Goal: Task Accomplishment & Management: Manage account settings

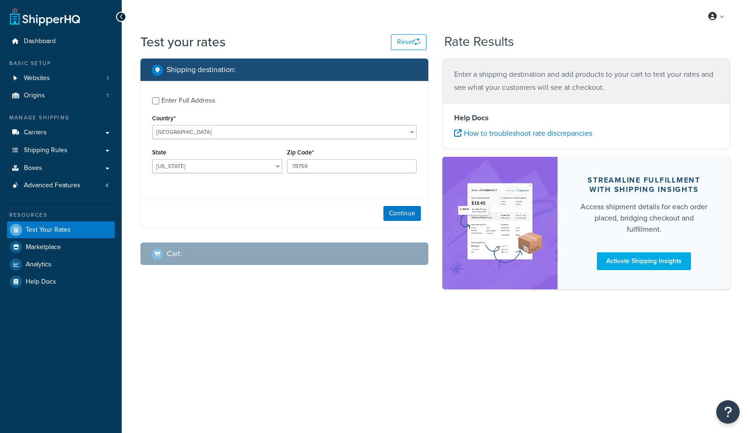
select select "TX"
click at [67, 185] on span "Advanced Features" at bounding box center [52, 186] width 57 height 8
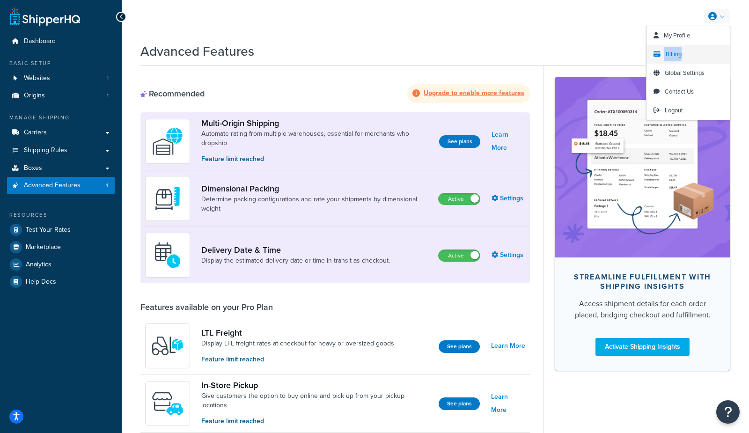
click at [676, 55] on span "Billing" at bounding box center [674, 54] width 16 height 9
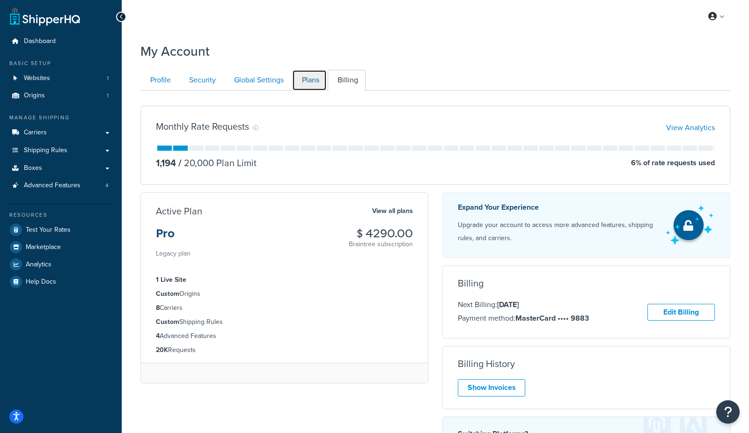
click at [322, 75] on link "Plans" at bounding box center [309, 80] width 35 height 21
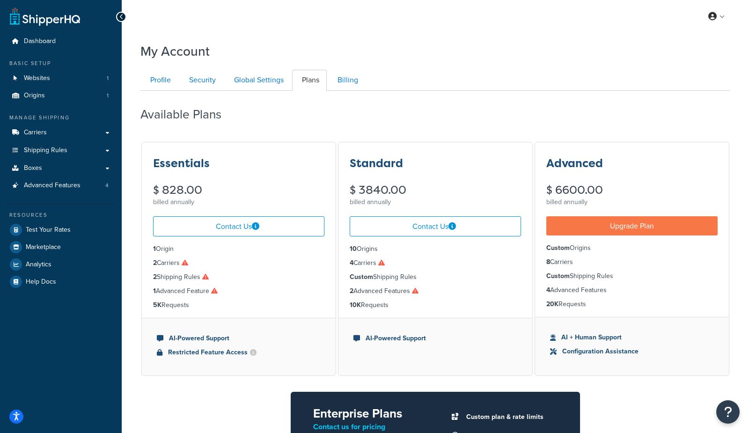
scroll to position [91, 0]
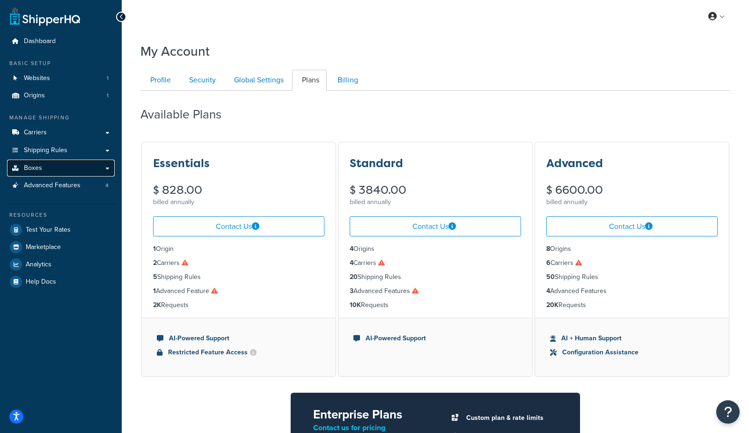
click at [26, 167] on span "Boxes" at bounding box center [33, 168] width 18 height 8
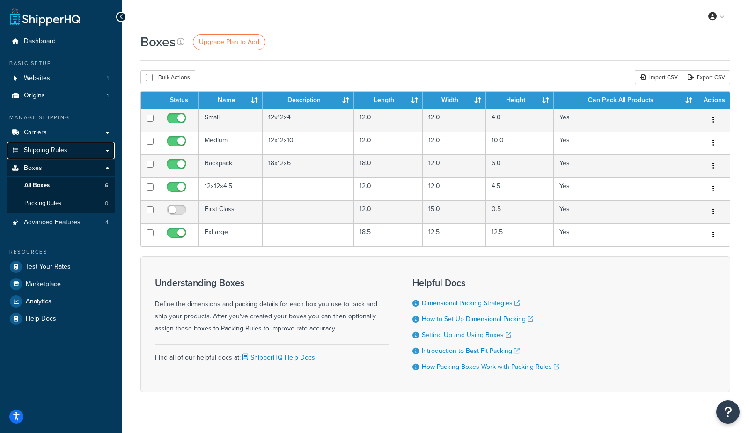
click at [45, 142] on link "Shipping Rules" at bounding box center [61, 150] width 108 height 17
click at [41, 148] on span "Shipping Rules" at bounding box center [46, 151] width 44 height 8
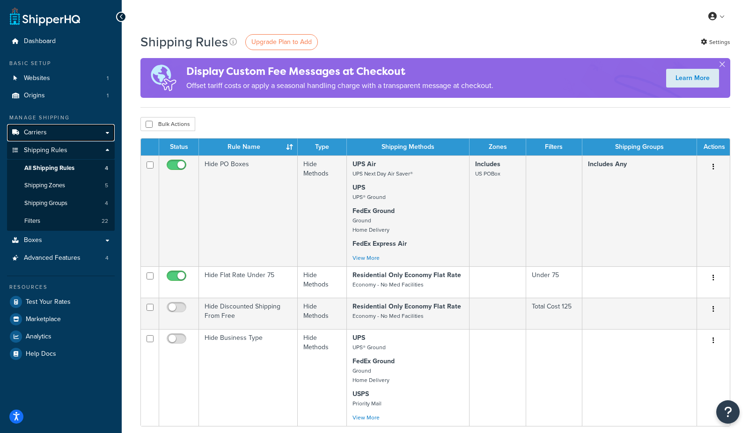
click at [64, 128] on link "Carriers" at bounding box center [61, 132] width 108 height 17
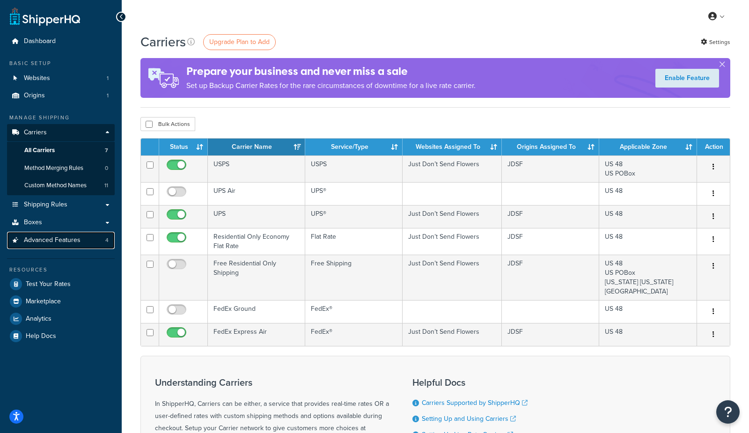
click at [53, 242] on span "Advanced Features" at bounding box center [52, 240] width 57 height 8
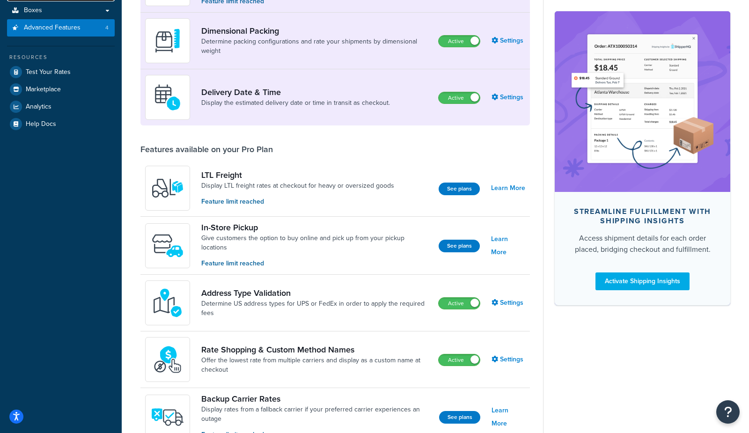
scroll to position [165, 0]
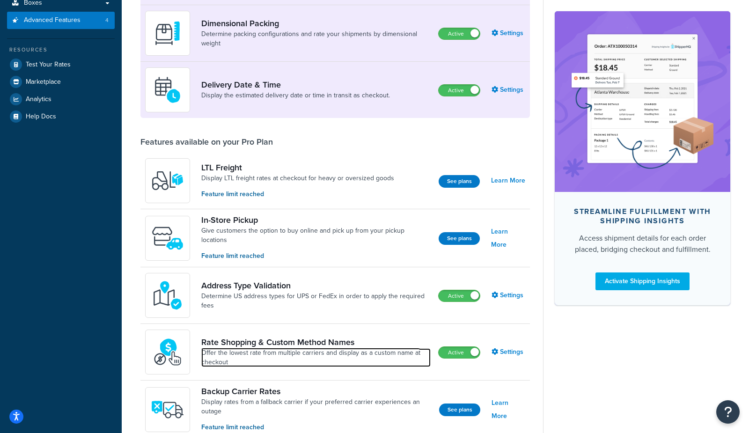
click at [318, 354] on link "Offer the lowest rate from multiple carriers and display as a custom name at ch…" at bounding box center [315, 357] width 229 height 19
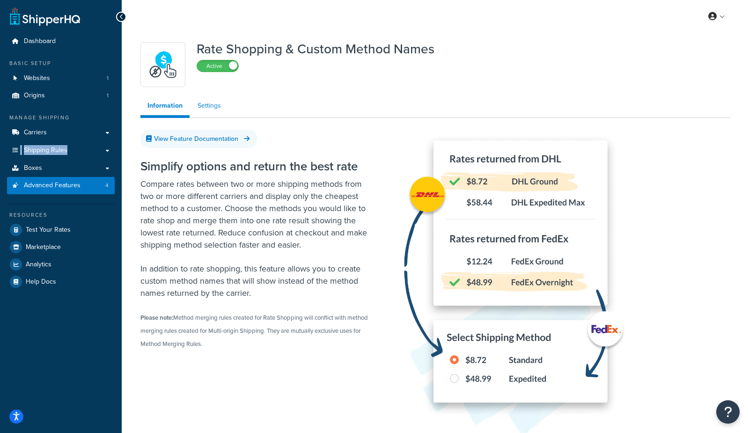
click at [192, 99] on link "Settings" at bounding box center [209, 105] width 37 height 19
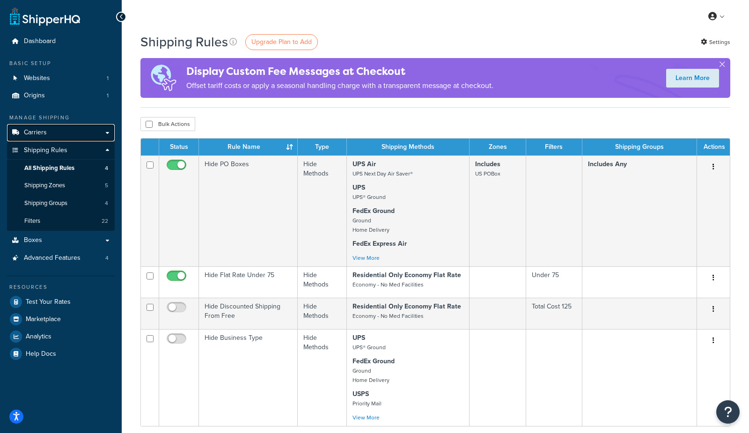
click at [45, 131] on span "Carriers" at bounding box center [35, 133] width 23 height 8
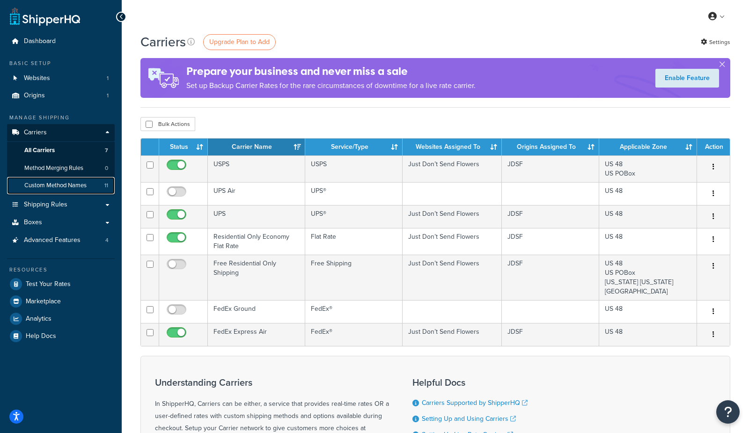
click at [46, 191] on link "Custom Method Names 11" at bounding box center [61, 185] width 108 height 17
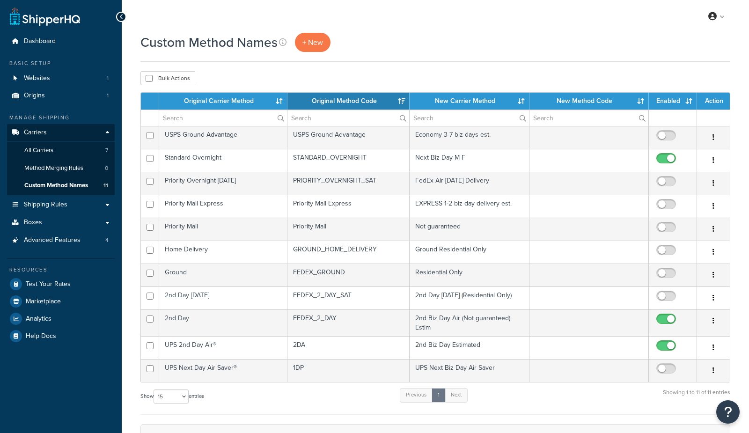
select select "15"
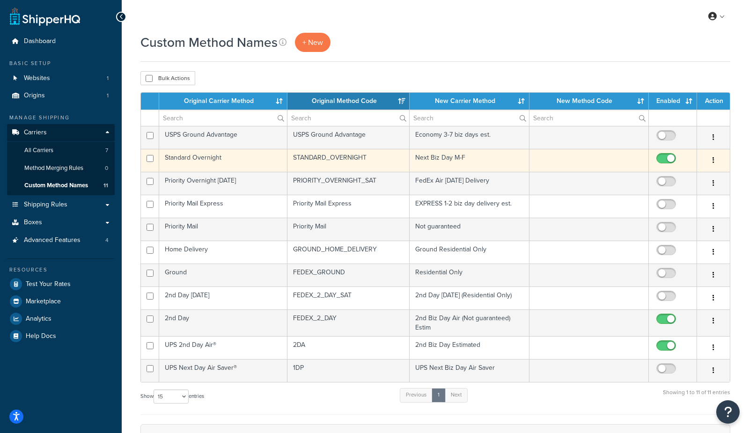
click at [214, 155] on td "Standard Overnight" at bounding box center [223, 160] width 128 height 23
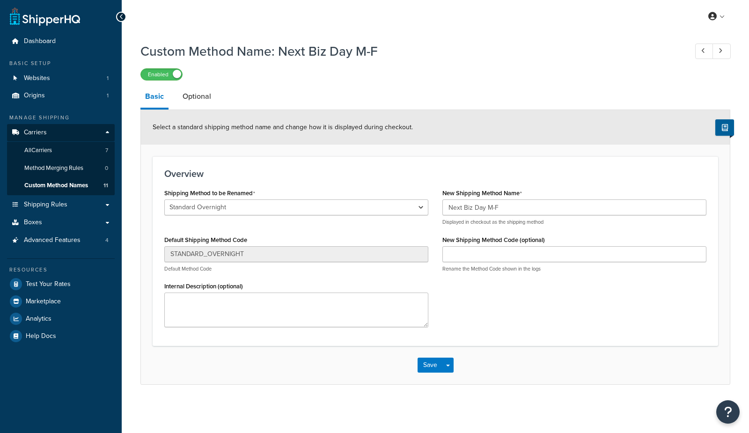
select select "403619"
click at [198, 205] on select "2nd Day Standard Overnight Ground Home Delivery UPS® Ground UPS Next Day Air Sa…" at bounding box center [296, 207] width 264 height 16
click at [63, 189] on span "Custom Method Names" at bounding box center [56, 186] width 64 height 8
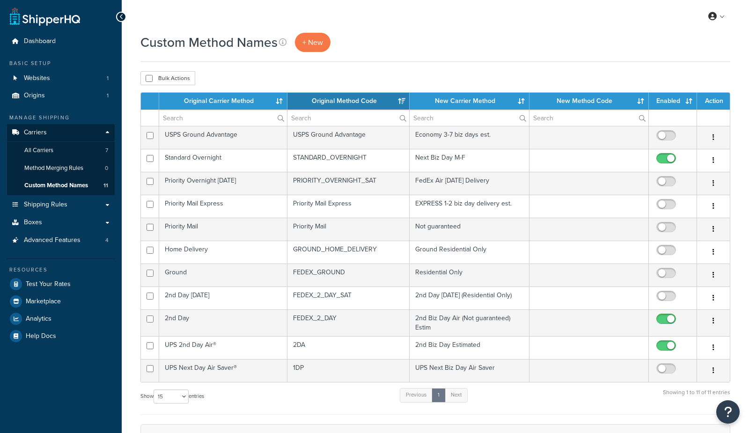
select select "15"
click at [54, 146] on link "All Carriers 7" at bounding box center [61, 150] width 108 height 17
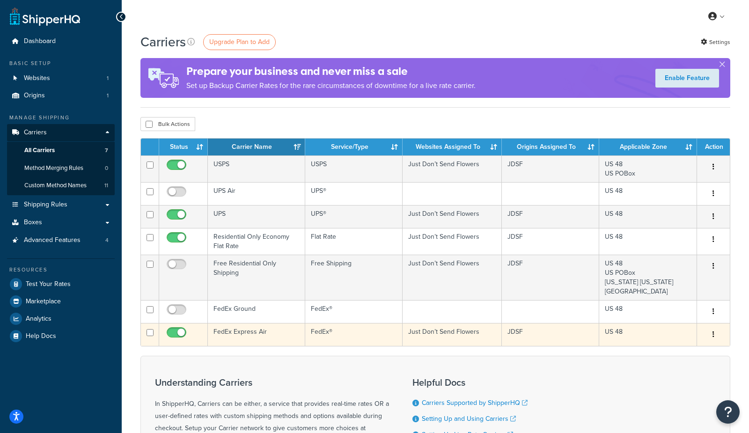
click at [238, 328] on td "FedEx Express Air" at bounding box center [256, 334] width 97 height 23
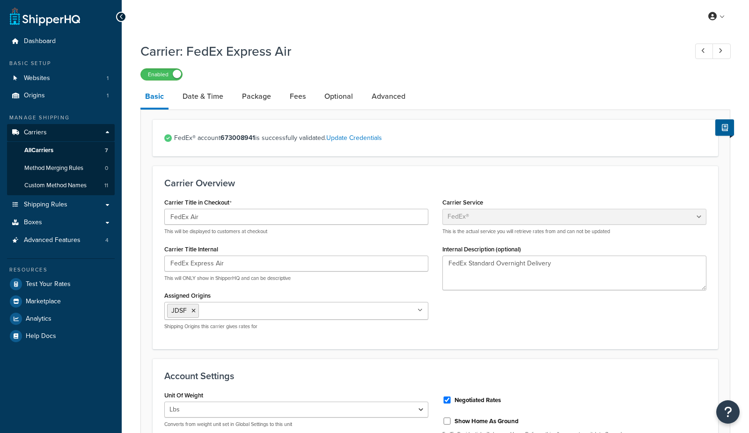
select select "fedEx"
select select "REGULAR_PICKUP"
select select "YOUR_PACKAGING"
click at [341, 90] on link "Optional" at bounding box center [339, 96] width 38 height 22
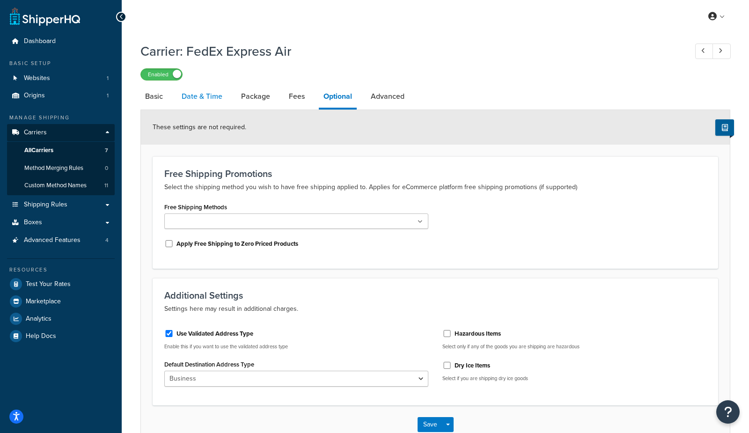
click at [197, 106] on link "Date & Time" at bounding box center [202, 96] width 50 height 22
select select "MEd"
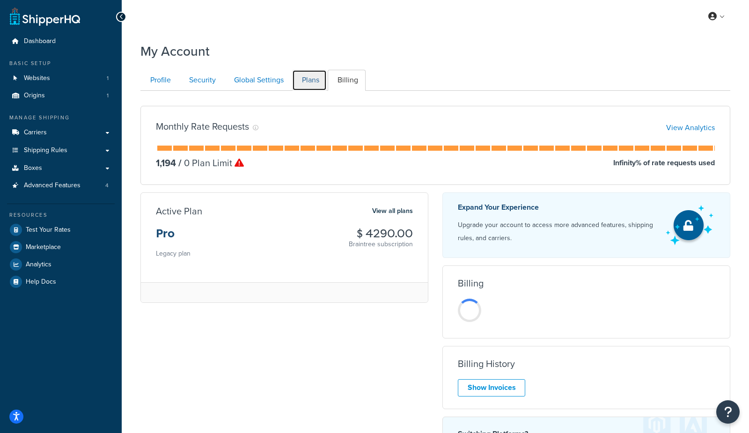
click at [300, 77] on link "Plans" at bounding box center [309, 80] width 35 height 21
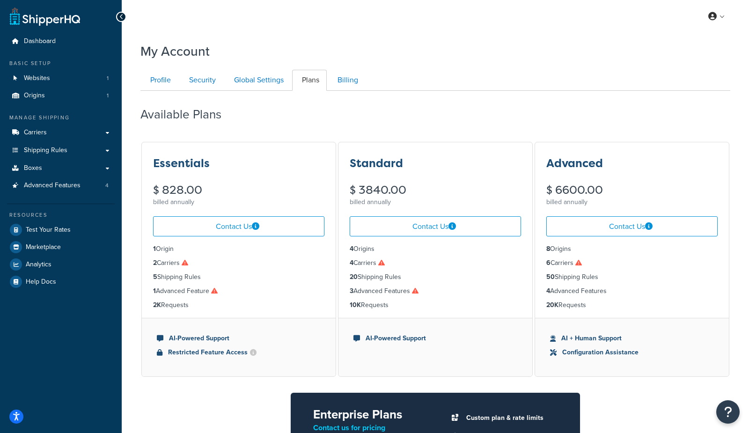
click at [239, 28] on div "My Profile Billing Global Settings Contact Us Logout" at bounding box center [435, 16] width 627 height 33
click at [45, 134] on span "Carriers" at bounding box center [35, 133] width 23 height 8
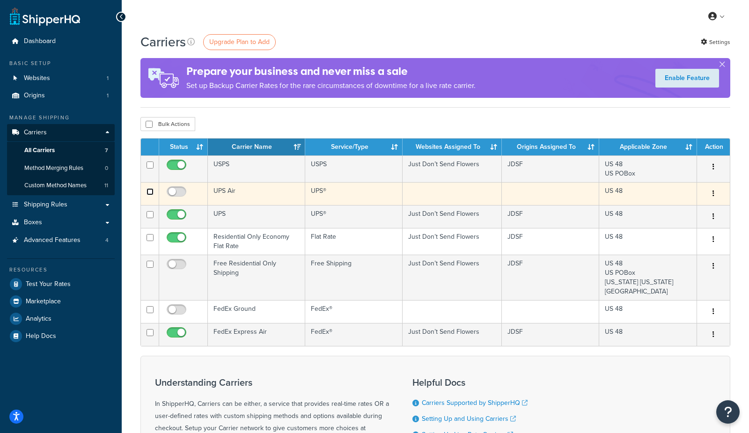
click at [148, 192] on input "checkbox" at bounding box center [150, 191] width 7 height 7
checkbox input "true"
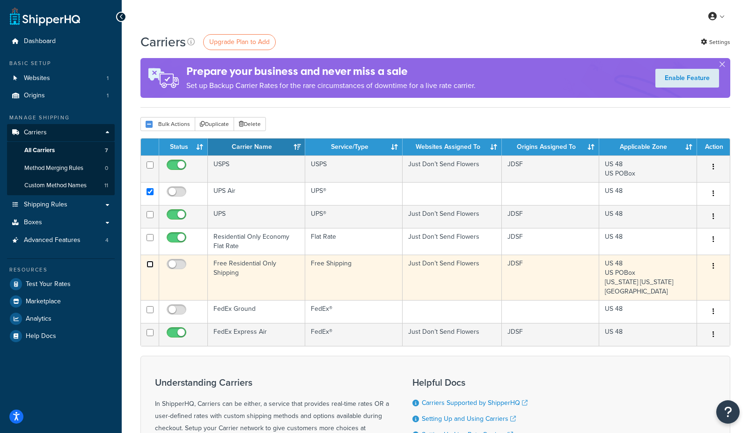
click at [148, 266] on input "checkbox" at bounding box center [150, 264] width 7 height 7
checkbox input "true"
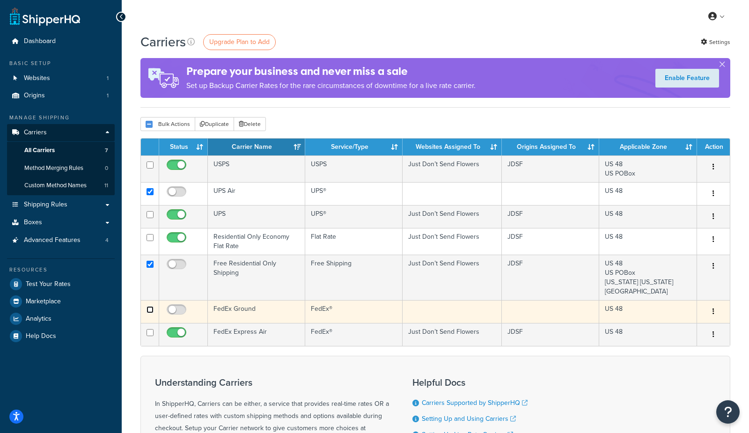
click at [148, 306] on input "checkbox" at bounding box center [150, 309] width 7 height 7
checkbox input "true"
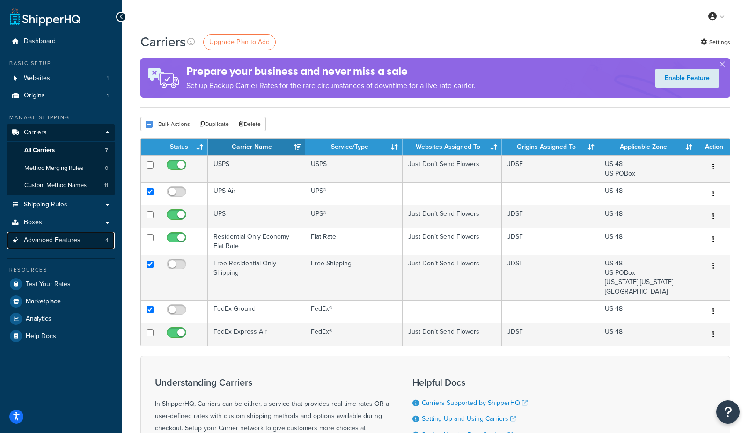
click at [78, 241] on span "Advanced Features" at bounding box center [52, 240] width 57 height 8
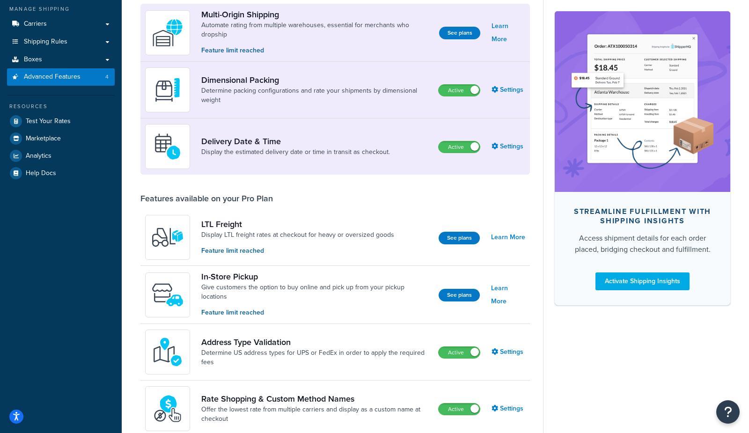
scroll to position [107, 0]
